Goal: Task Accomplishment & Management: Manage account settings

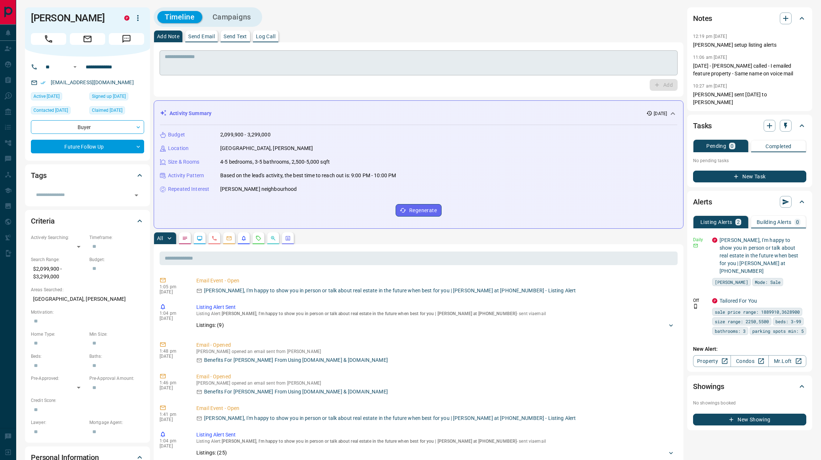
click at [395, 62] on textarea at bounding box center [419, 63] width 508 height 19
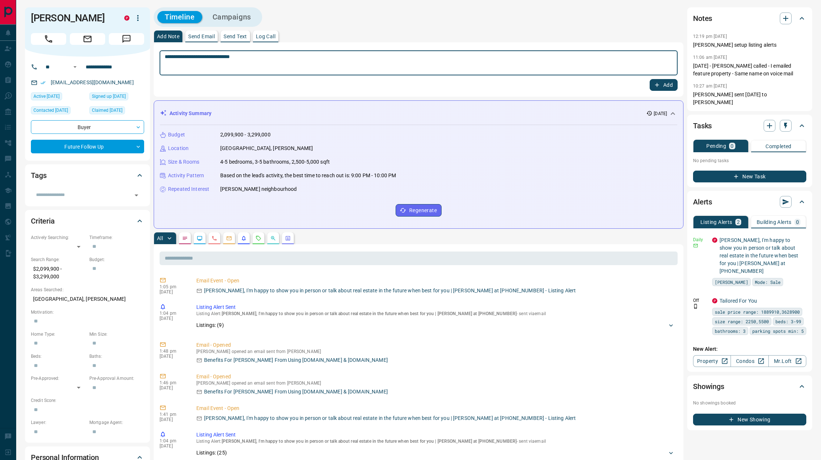
type textarea "**********"
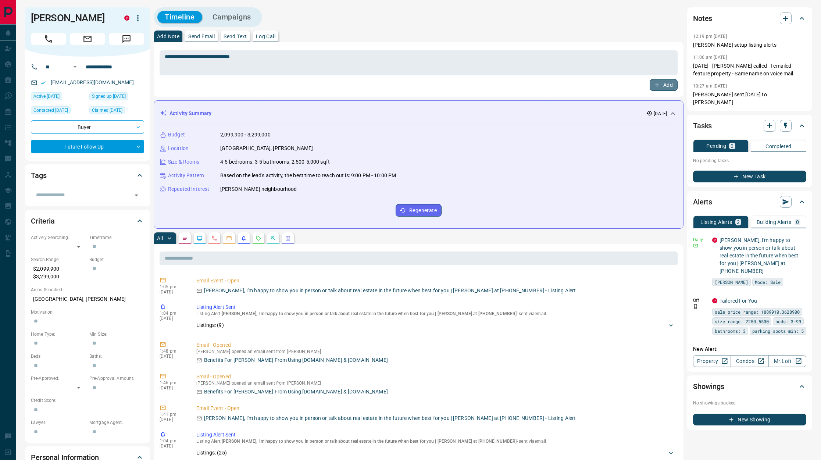
click at [661, 82] on button "Add" at bounding box center [663, 85] width 28 height 12
click at [803, 243] on icon "button" at bounding box center [801, 239] width 7 height 7
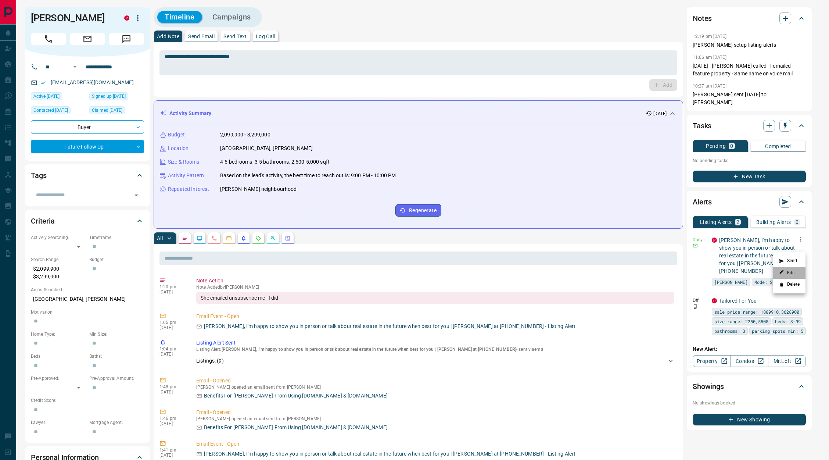
click at [794, 270] on link "Edit" at bounding box center [787, 272] width 16 height 7
click at [126, 153] on div at bounding box center [414, 230] width 829 height 460
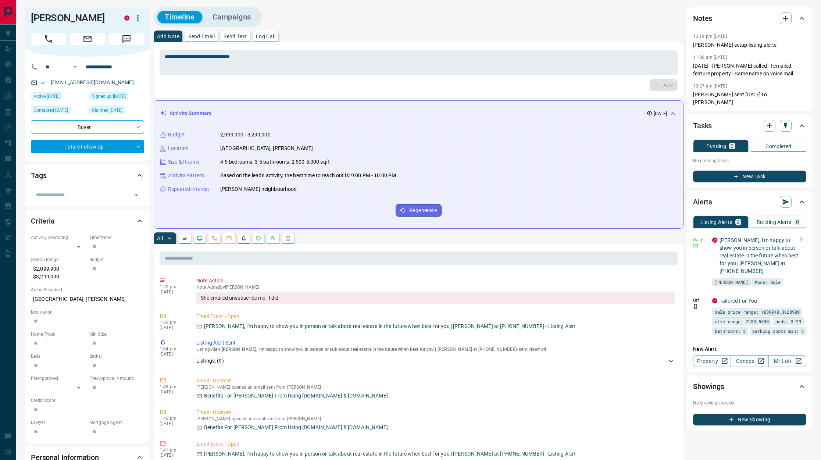
click at [117, 146] on body "**********" at bounding box center [410, 438] width 821 height 877
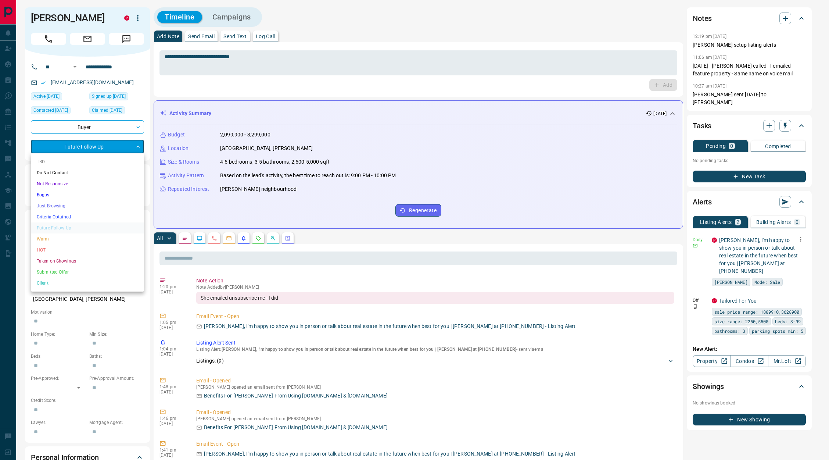
click at [70, 173] on li "Do Not Contact" at bounding box center [87, 172] width 113 height 11
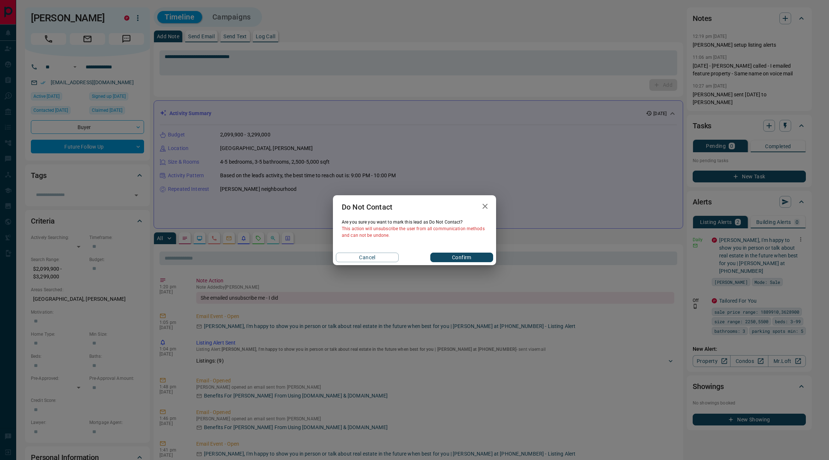
click at [464, 251] on div "Cancel Confirm" at bounding box center [414, 257] width 163 height 15
click at [464, 254] on button "Confirm" at bounding box center [461, 257] width 63 height 10
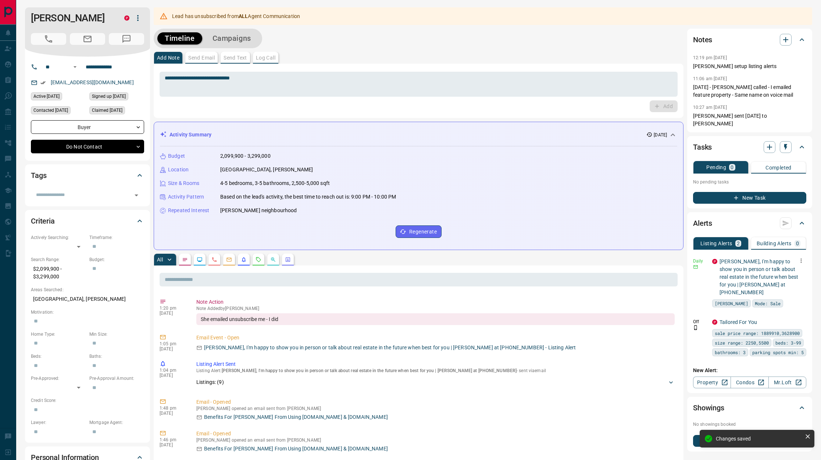
type input "*"
